Goal: Task Accomplishment & Management: Use online tool/utility

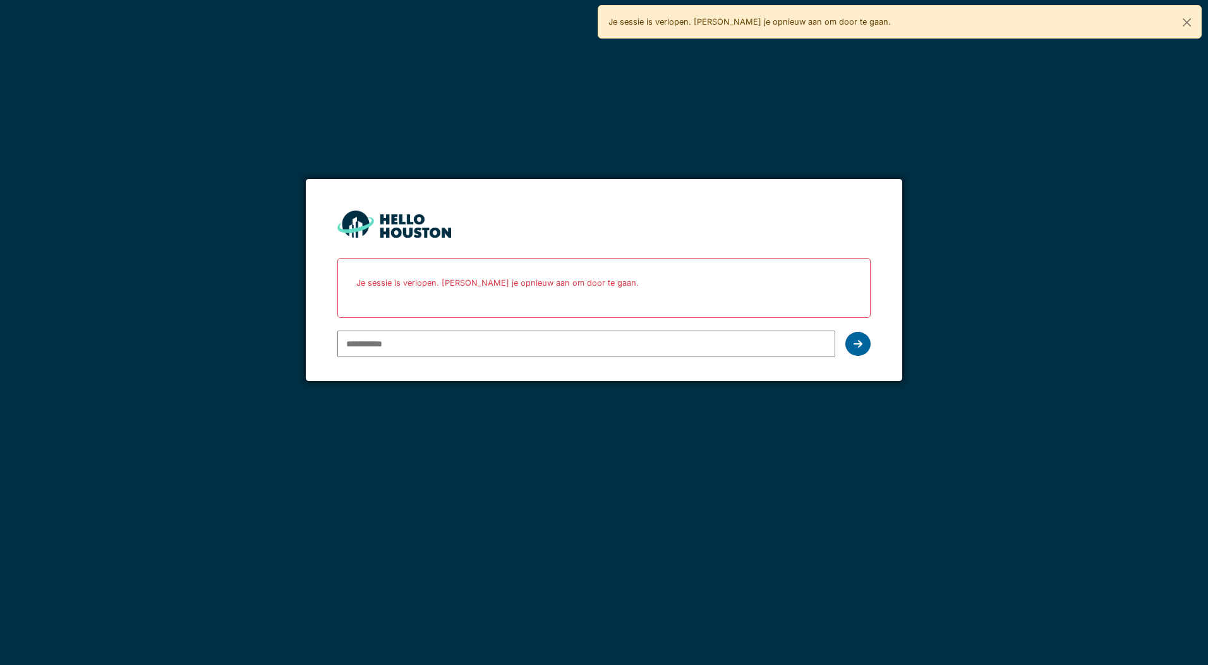
type input "**********"
click at [855, 344] on icon at bounding box center [858, 344] width 9 height 10
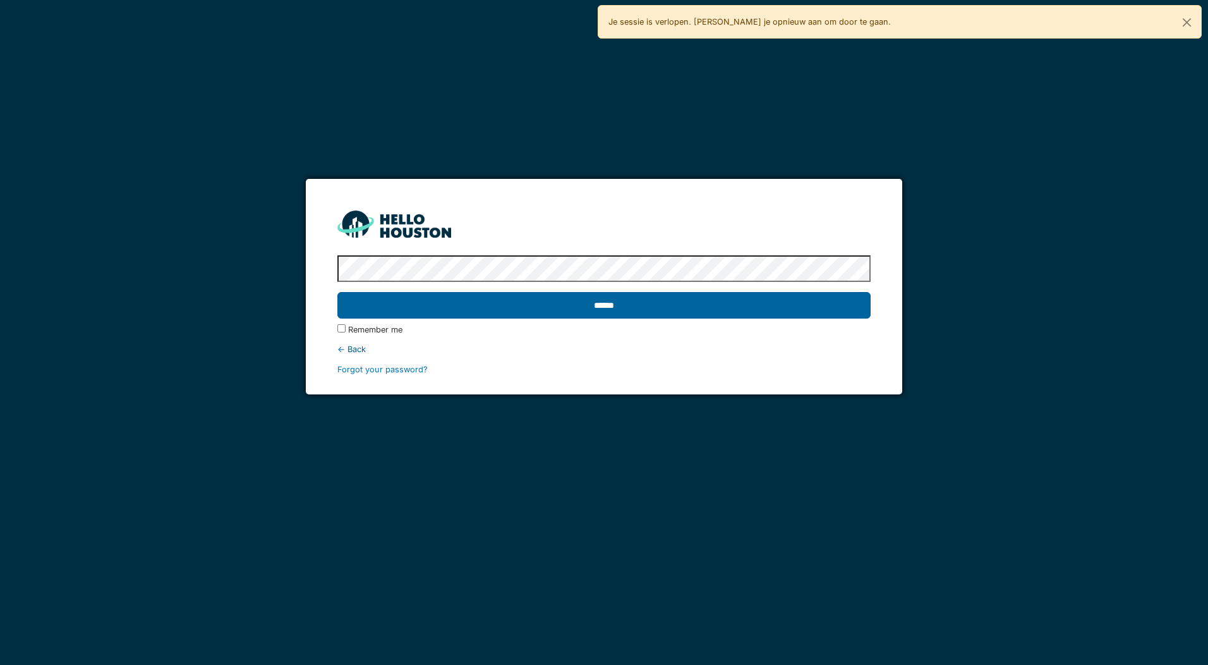
click at [631, 301] on input "******" at bounding box center [603, 305] width 533 height 27
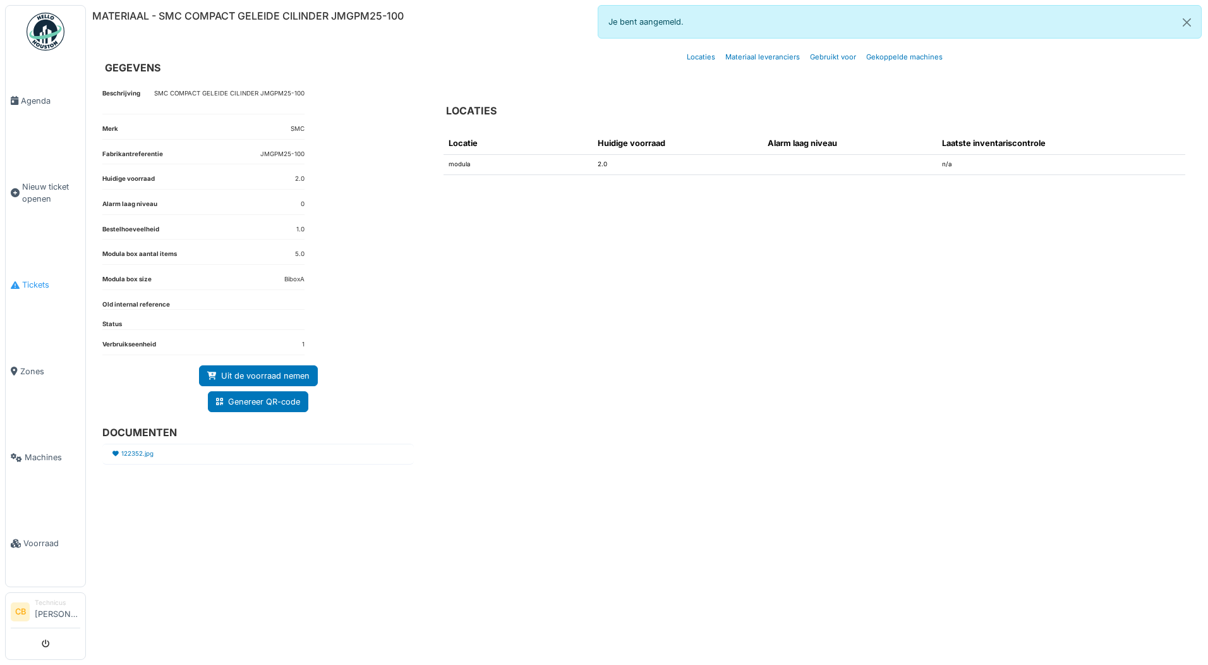
click at [39, 279] on span "Tickets" at bounding box center [51, 285] width 58 height 12
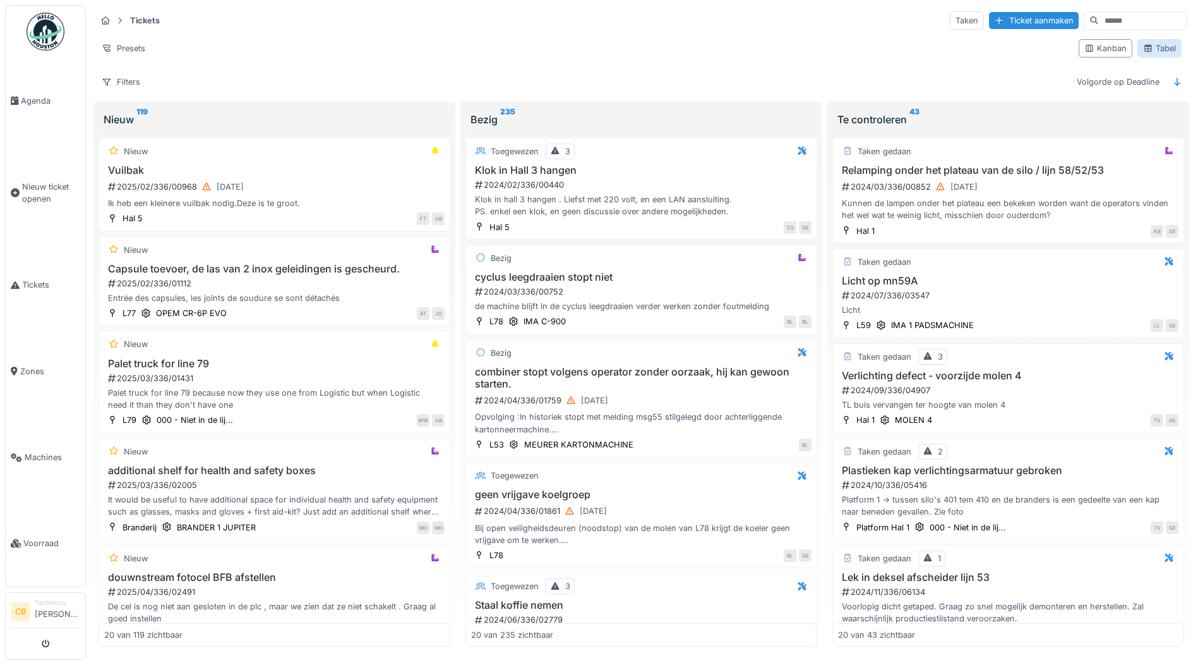
click at [1146, 49] on div "Tabel" at bounding box center [1160, 48] width 33 height 12
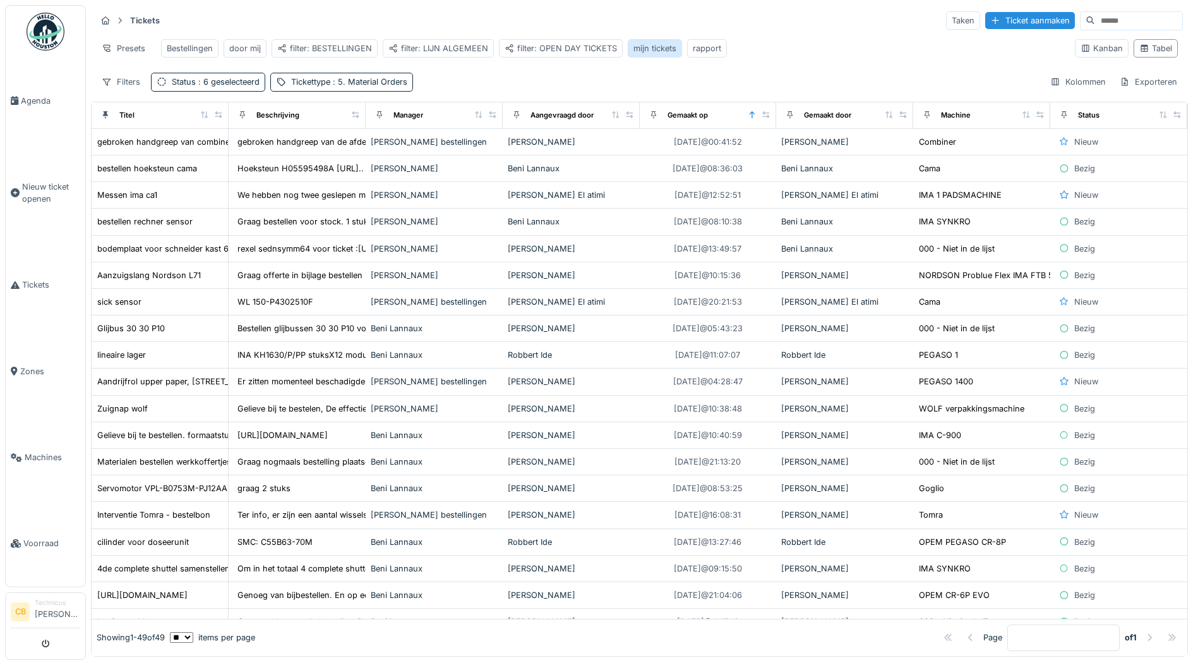
click at [644, 44] on div "mijn tickets" at bounding box center [655, 48] width 43 height 12
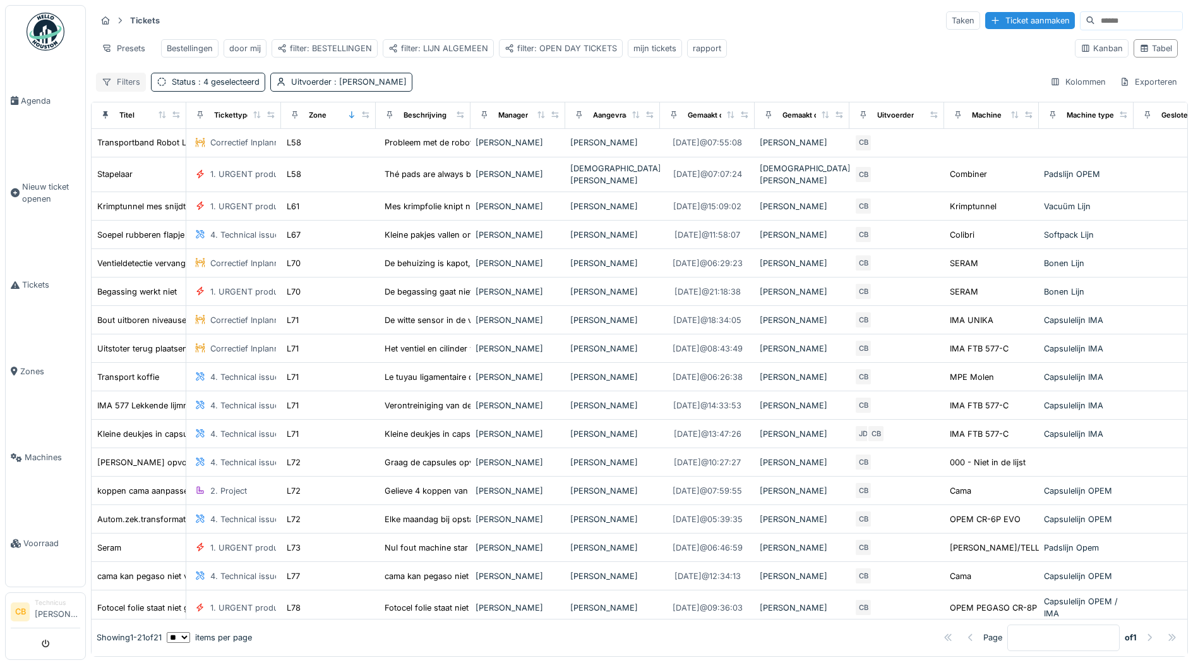
click at [130, 86] on div "Filters" at bounding box center [121, 82] width 50 height 18
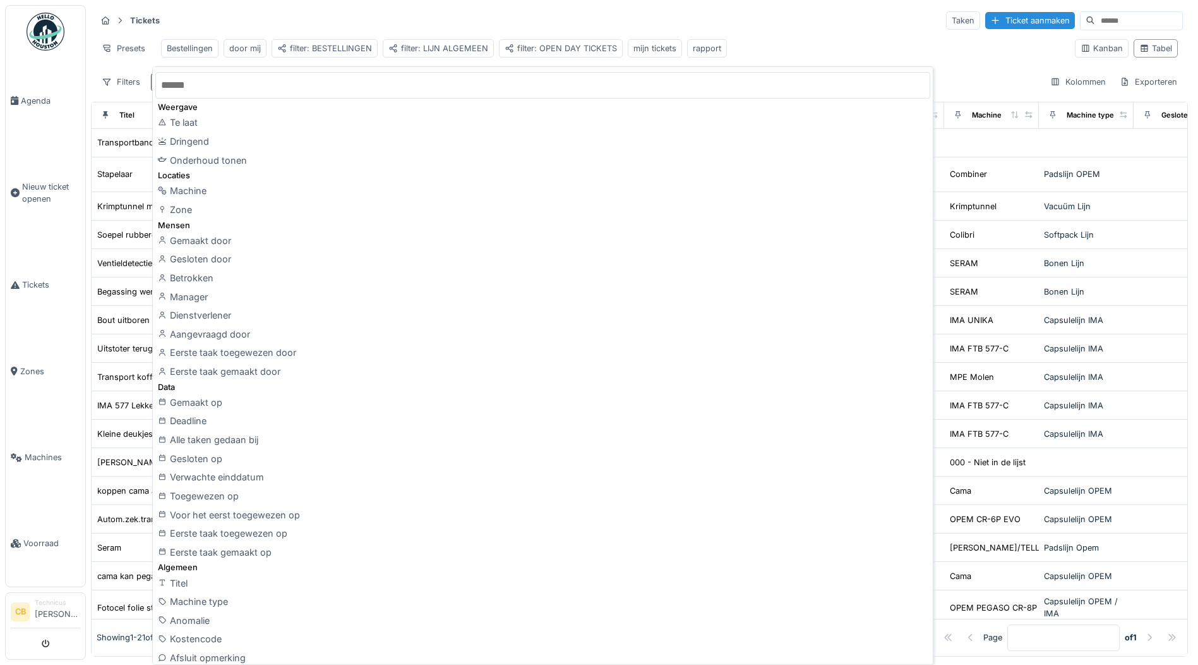
click at [495, 23] on div "Tickets Taken Ticket aanmaken" at bounding box center [639, 20] width 1087 height 21
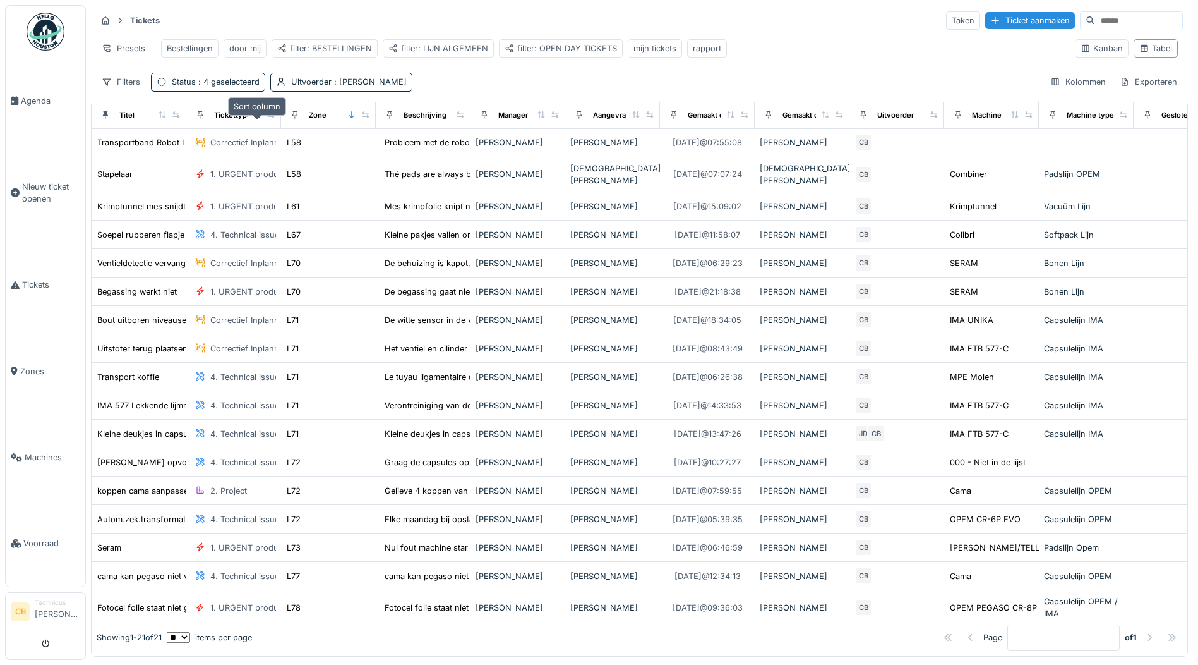
click at [256, 119] on div at bounding box center [257, 115] width 9 height 11
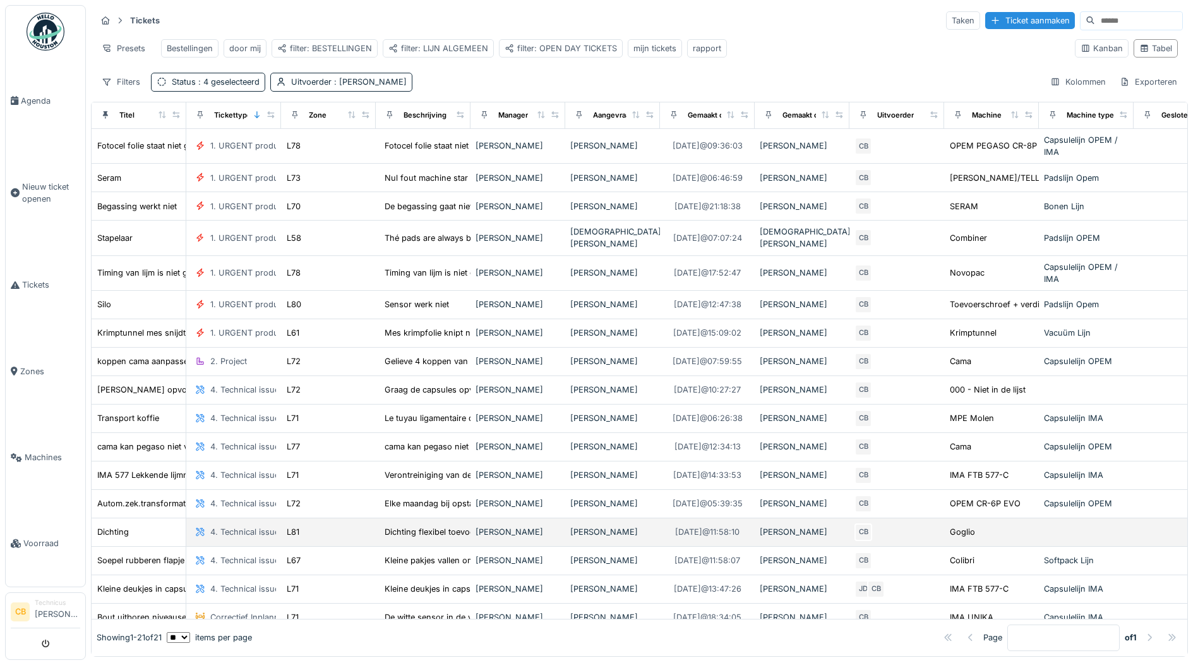
scroll to position [149, 0]
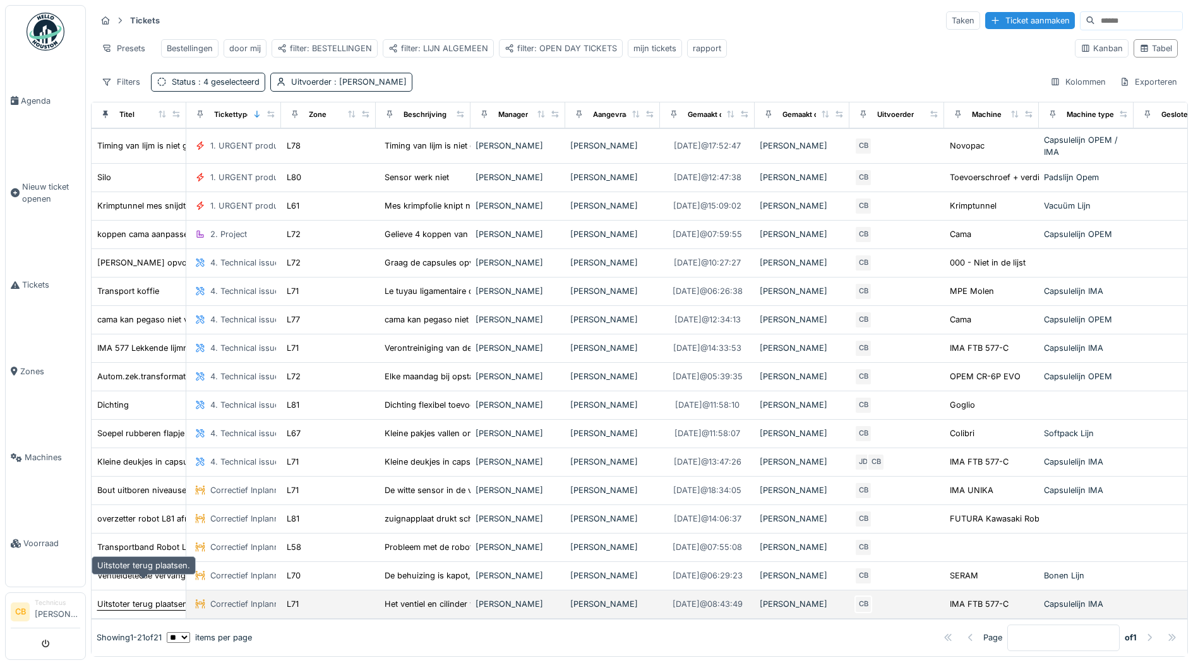
click at [160, 598] on div "Uitstoter terug plaatsen." at bounding box center [143, 604] width 93 height 12
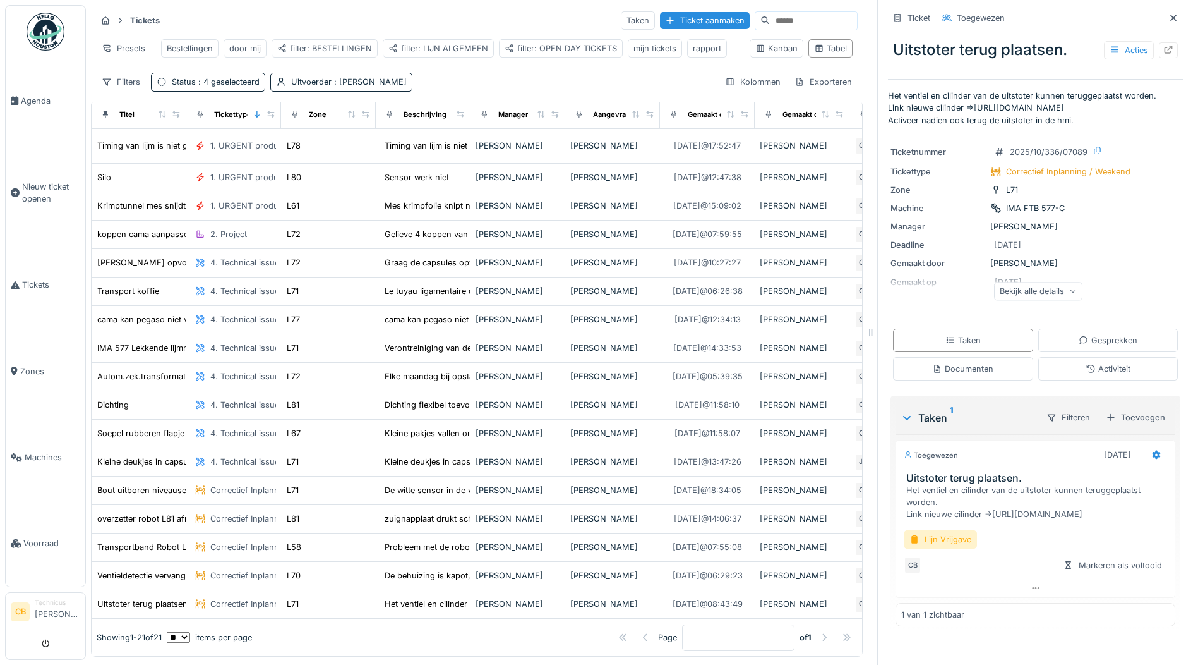
scroll to position [9, 0]
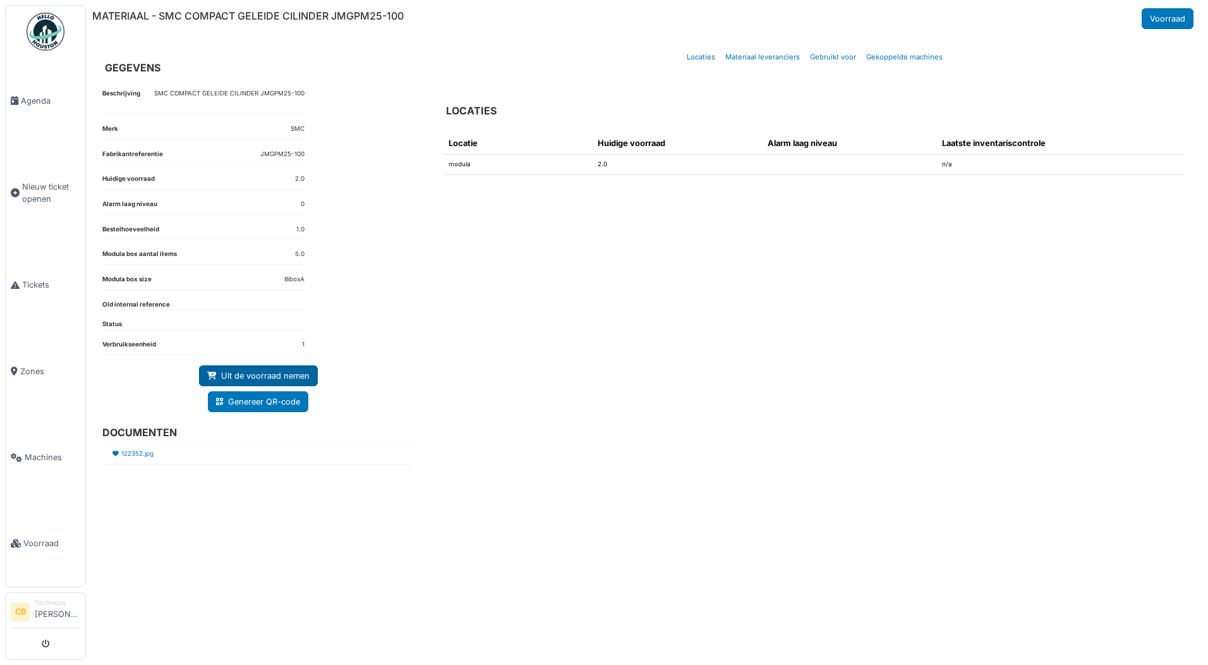
click at [277, 373] on link "Uit de voorraad nemen" at bounding box center [258, 375] width 119 height 21
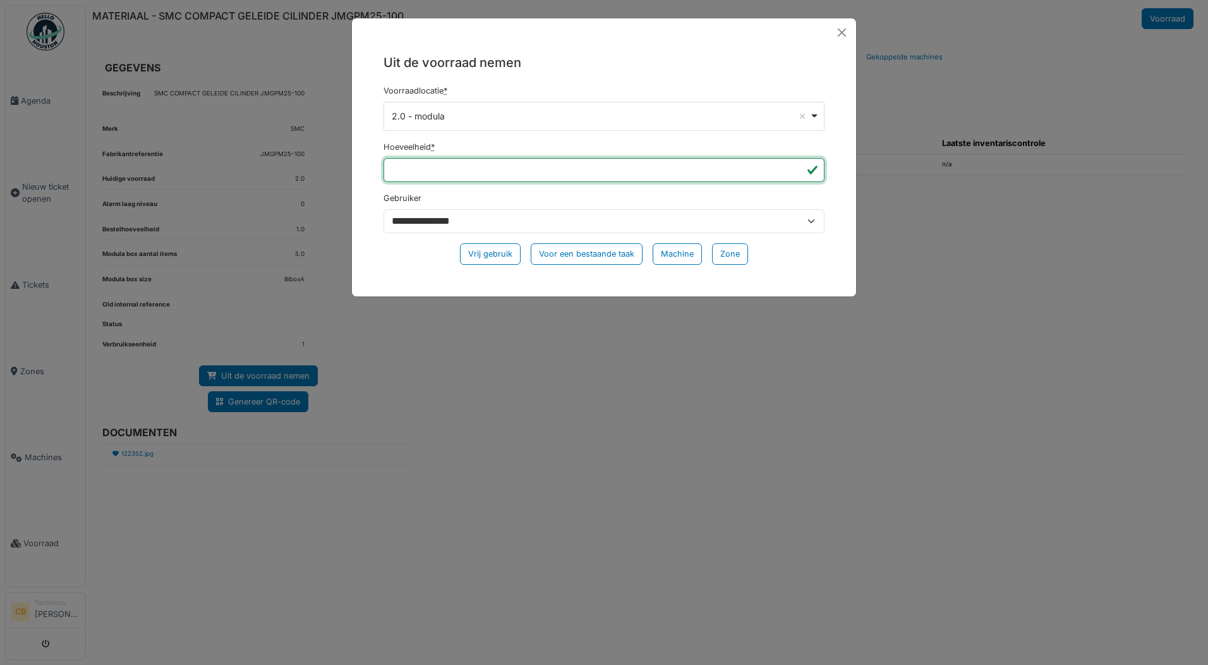
click at [411, 175] on input "*" at bounding box center [603, 170] width 441 height 24
type input "*"
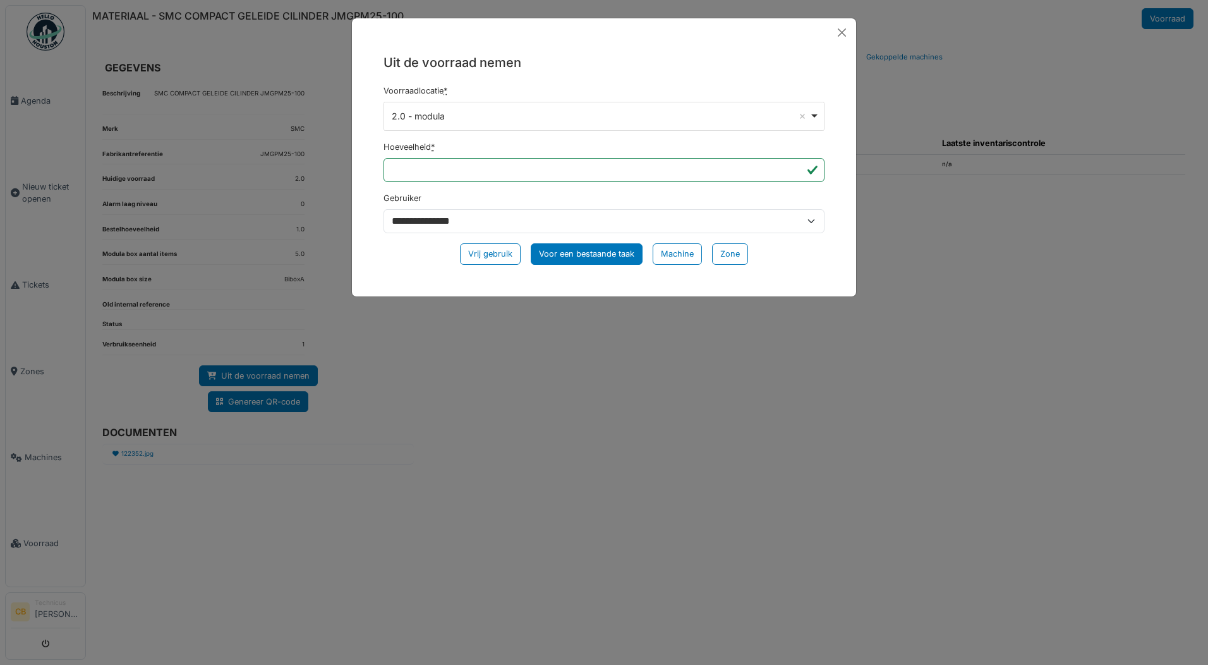
click at [584, 256] on div "Voor een bestaande taak" at bounding box center [587, 253] width 112 height 21
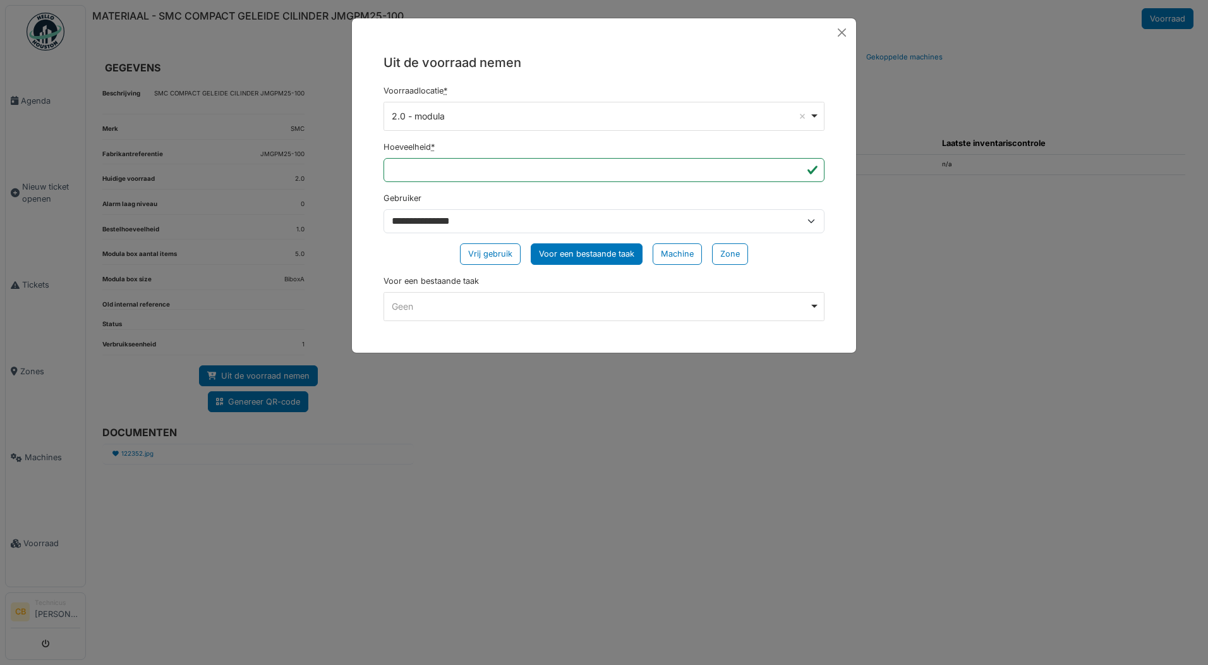
click at [816, 304] on div "Geen Remove item" at bounding box center [604, 306] width 430 height 18
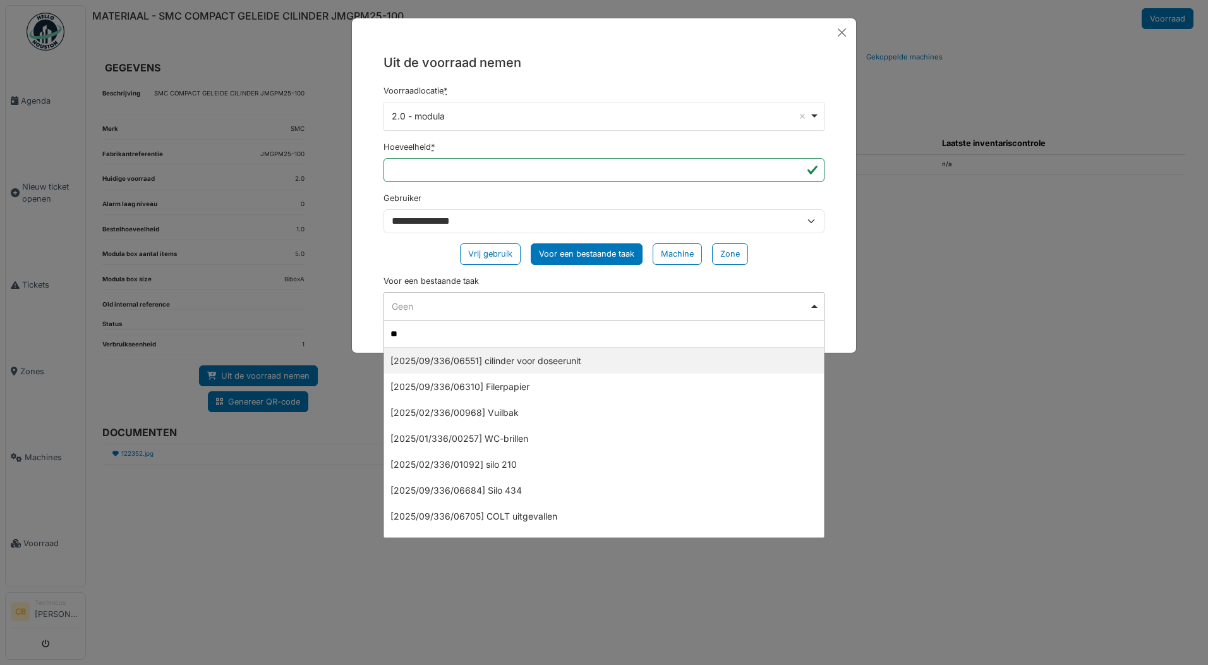
type input "*"
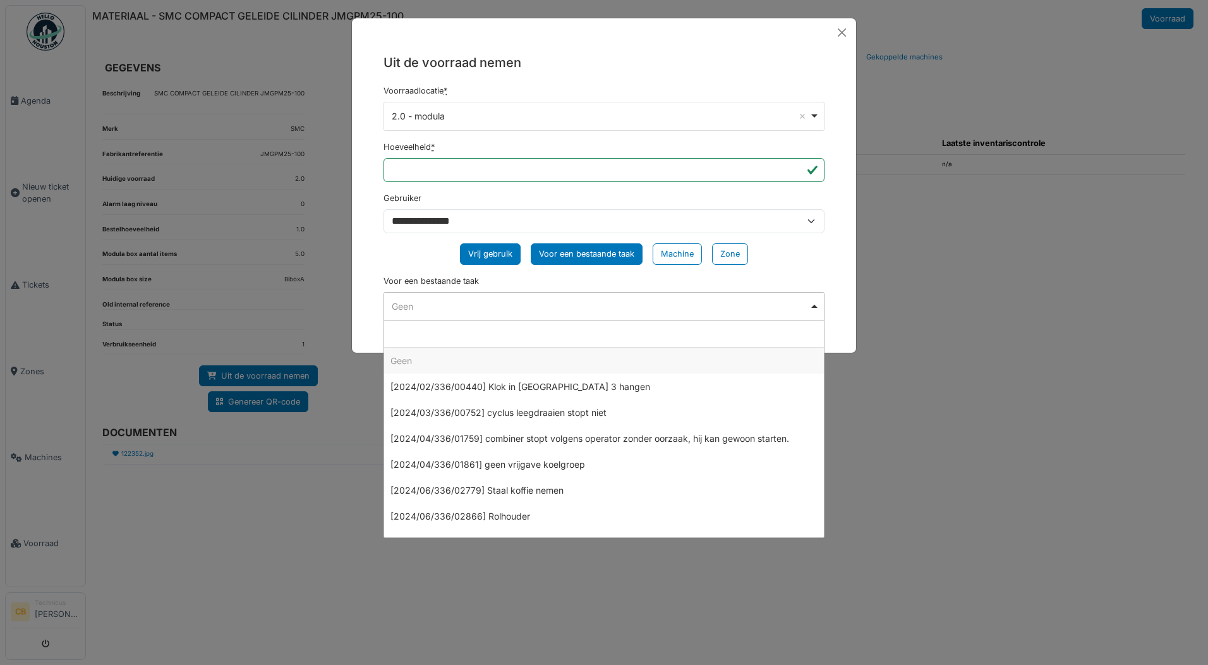
click at [484, 251] on div "Vrij gebruik" at bounding box center [490, 253] width 61 height 21
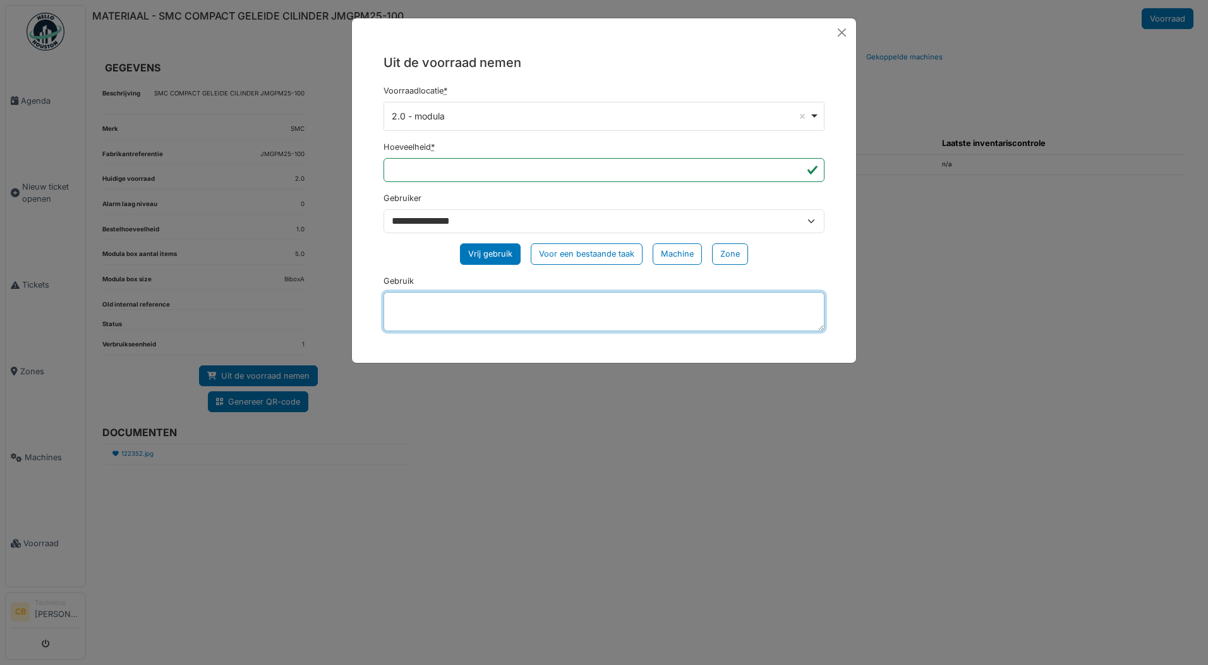
click at [421, 300] on textarea "Gebruik" at bounding box center [603, 311] width 441 height 39
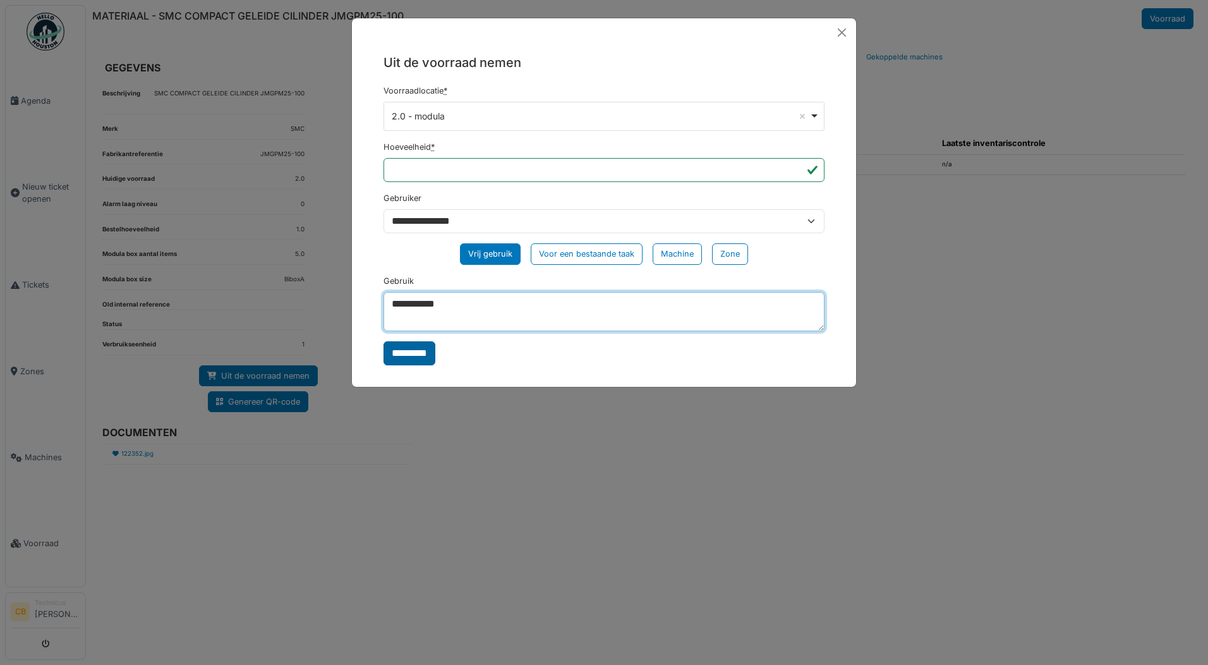
type textarea "**********"
click at [431, 352] on input "*********" at bounding box center [409, 353] width 52 height 24
